Goal: Task Accomplishment & Management: Use online tool/utility

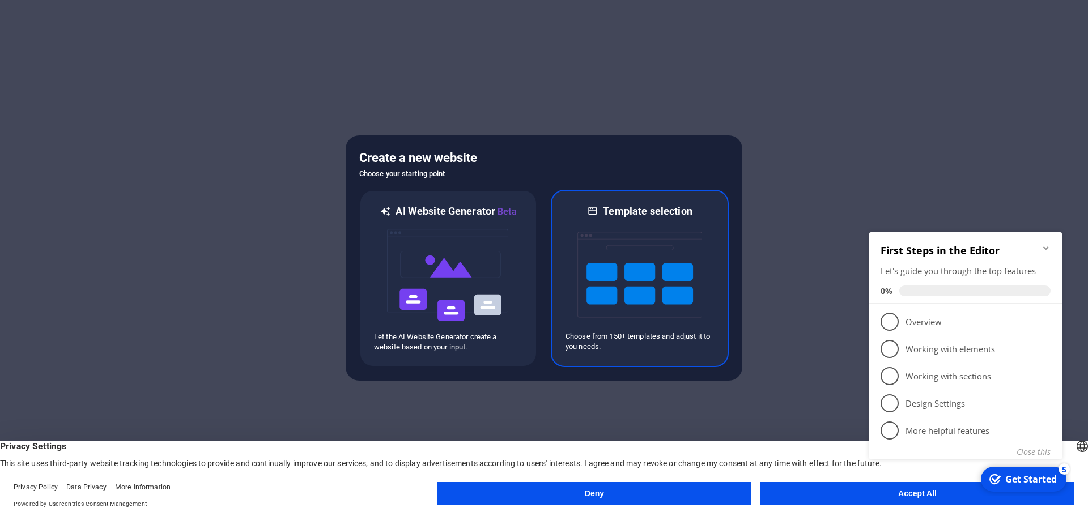
click at [645, 320] on img at bounding box center [640, 274] width 125 height 113
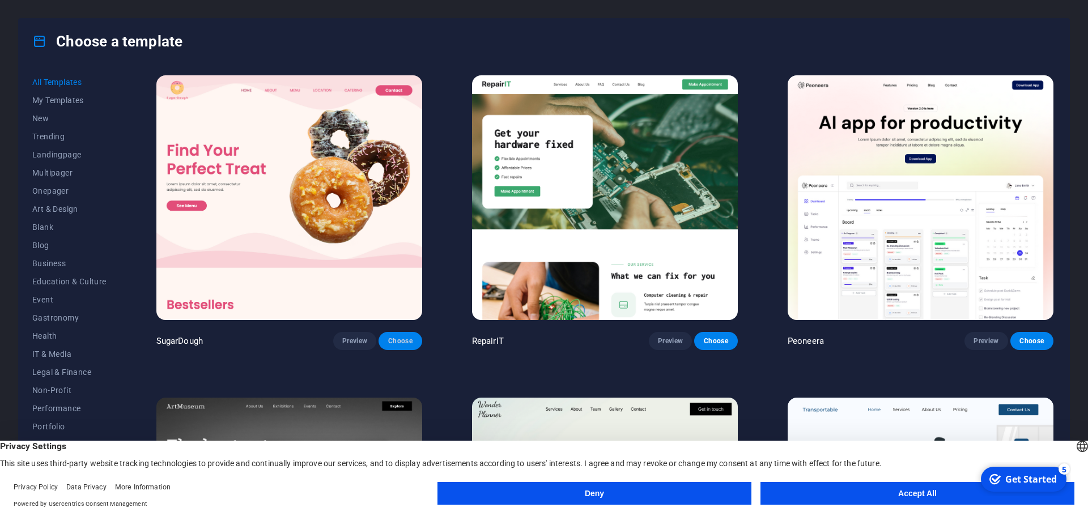
click at [397, 341] on span "Choose" at bounding box center [400, 341] width 25 height 9
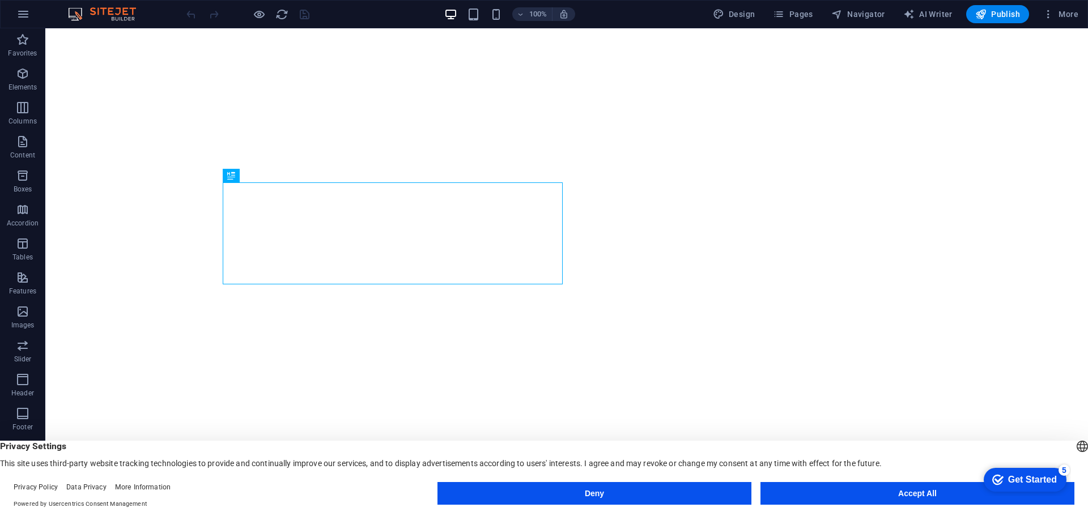
click at [836, 482] on footer "Privacy Policy Data Privacy More Information Powered by Usercentrics Consent Ma…" at bounding box center [544, 496] width 1088 height 41
click at [837, 493] on button "Accept All" at bounding box center [918, 493] width 314 height 23
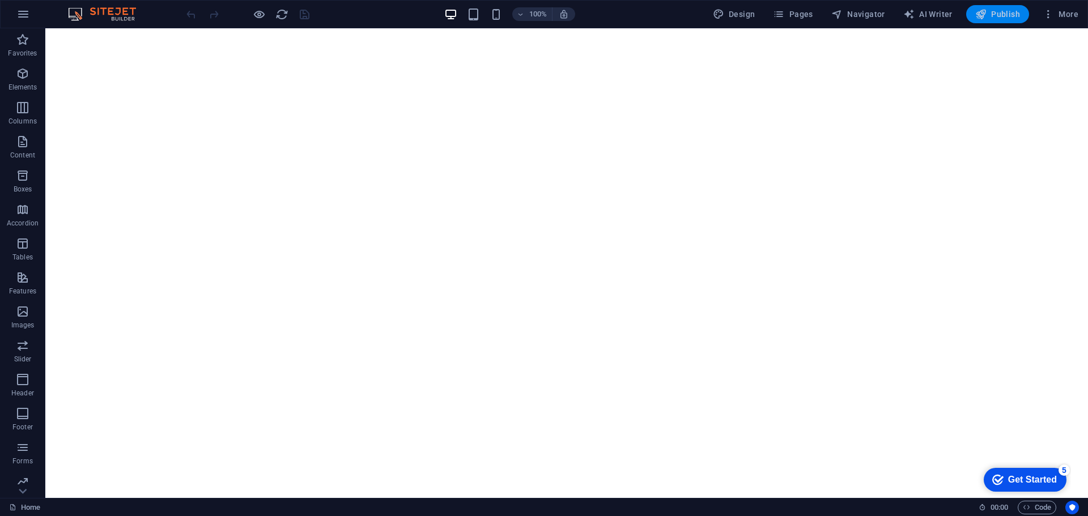
click at [1012, 15] on span "Publish" at bounding box center [998, 14] width 45 height 11
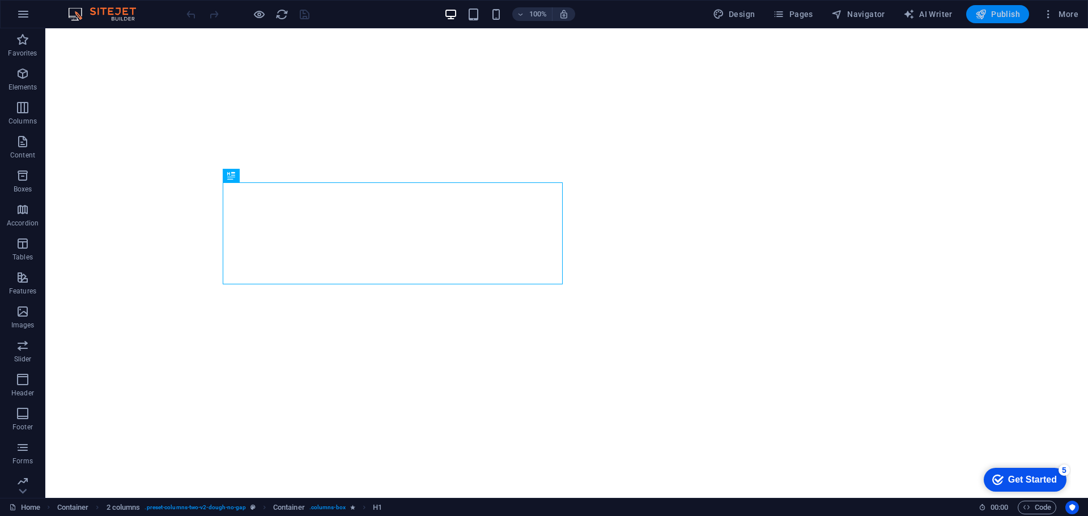
click at [1003, 15] on span "Publish" at bounding box center [998, 14] width 45 height 11
